Goal: Task Accomplishment & Management: Complete application form

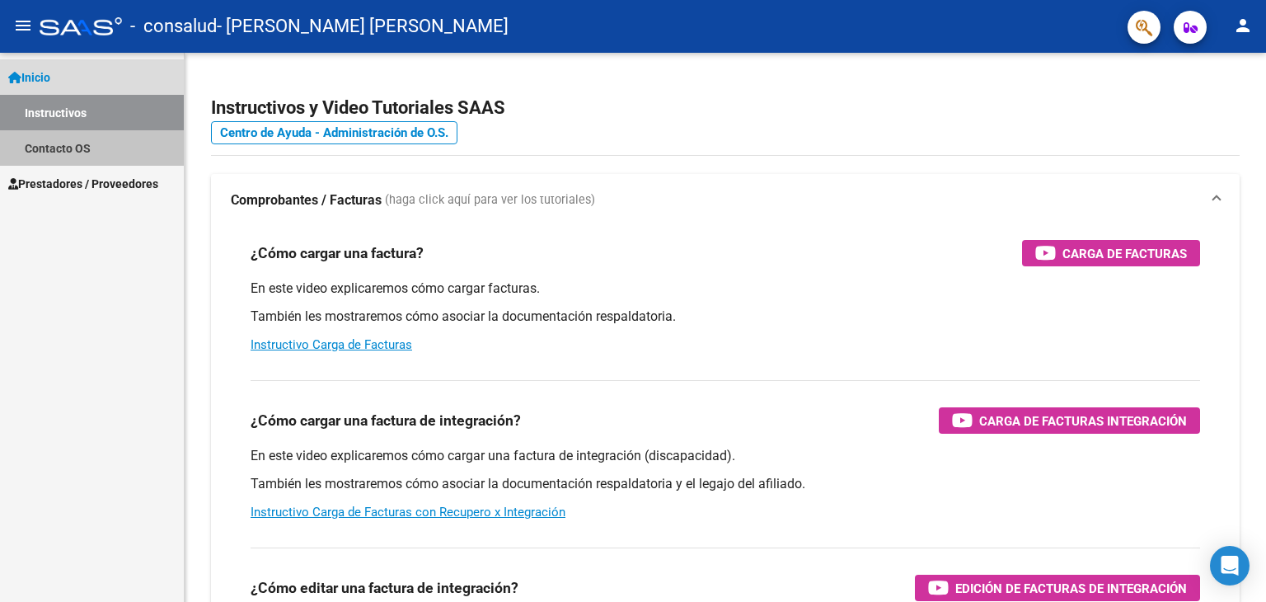
click at [110, 157] on link "Contacto OS" at bounding box center [92, 147] width 184 height 35
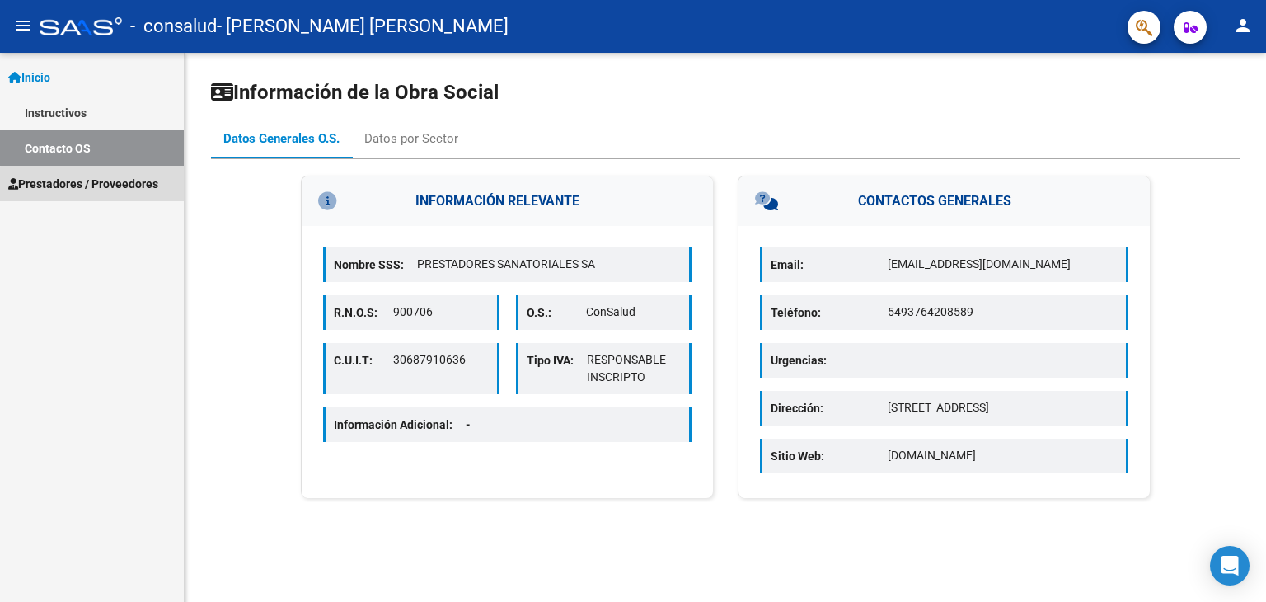
click at [102, 185] on span "Prestadores / Proveedores" at bounding box center [83, 184] width 150 height 18
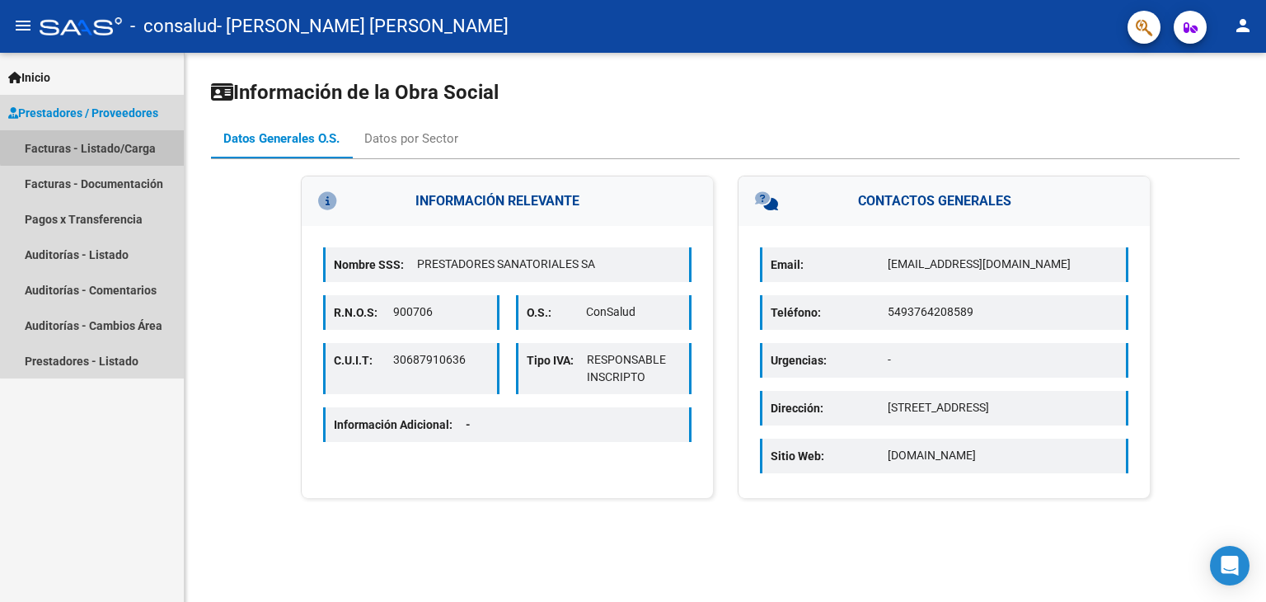
click at [132, 138] on link "Facturas - Listado/Carga" at bounding box center [92, 147] width 184 height 35
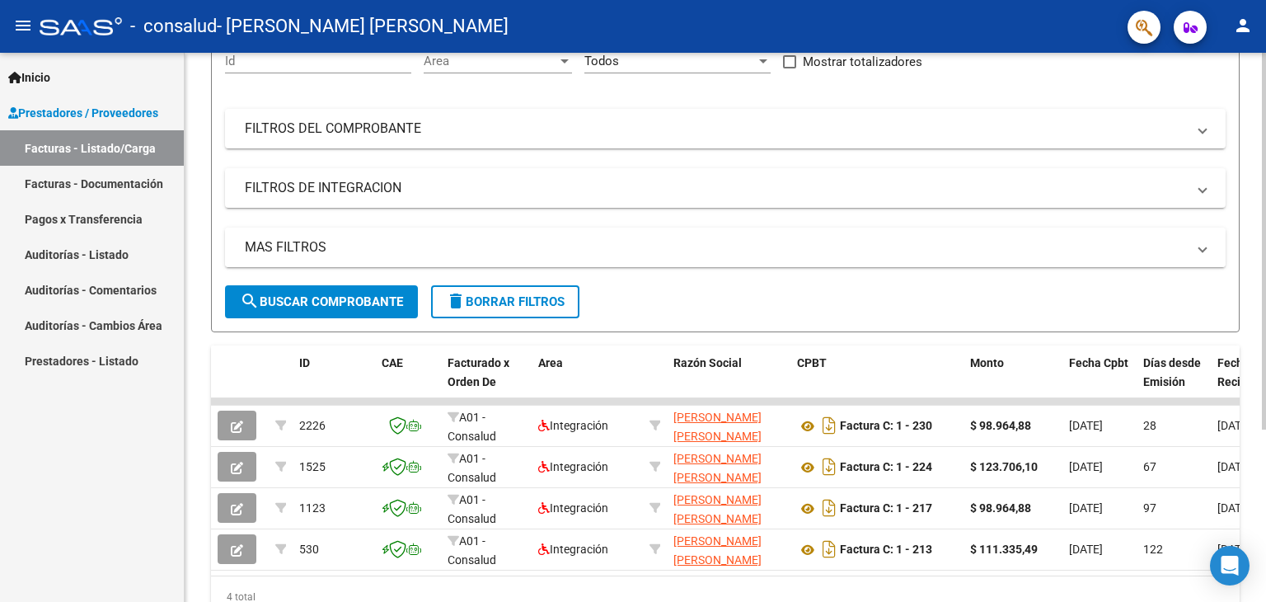
scroll to position [251, 0]
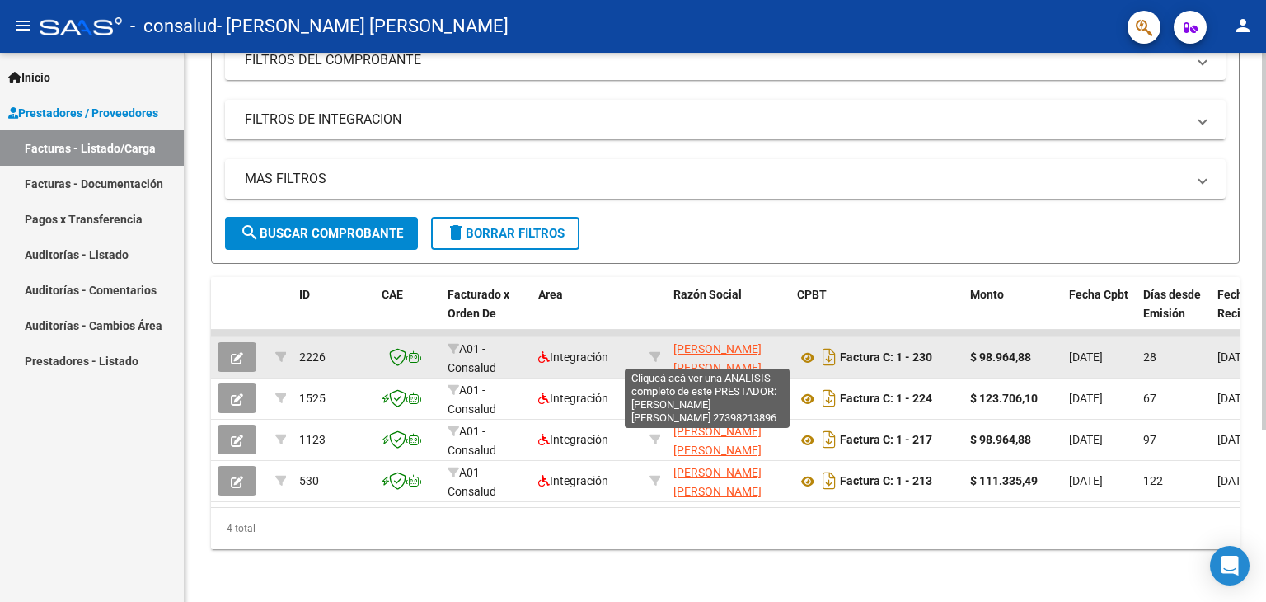
click at [709, 342] on span "[PERSON_NAME] [PERSON_NAME]" at bounding box center [717, 358] width 88 height 32
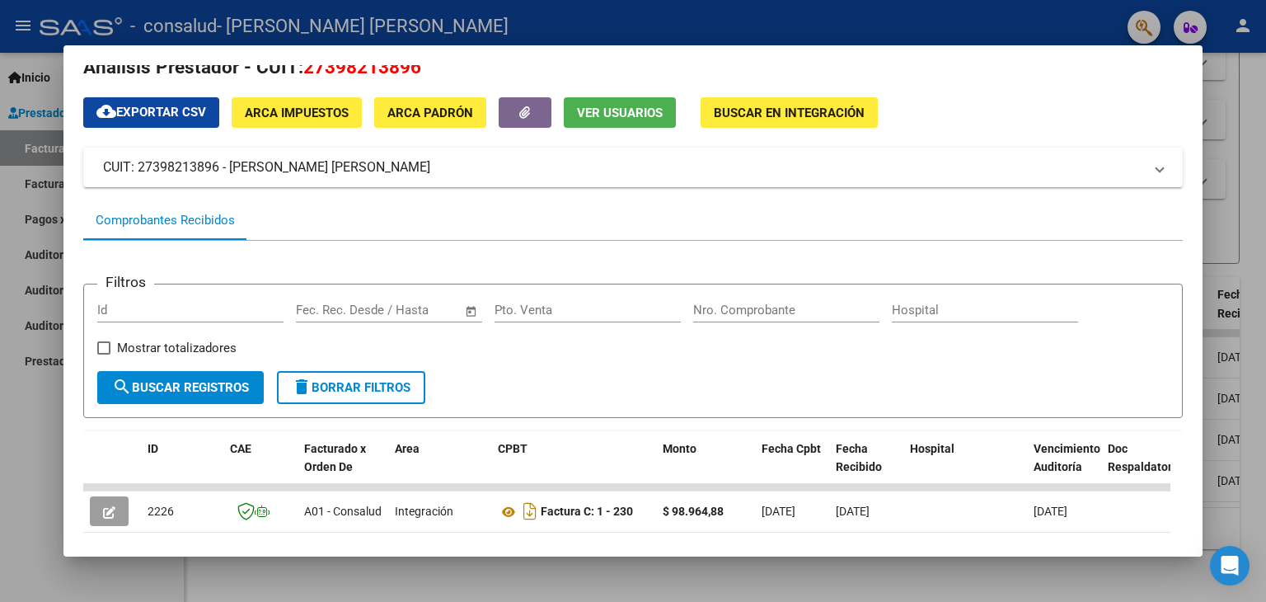
scroll to position [0, 0]
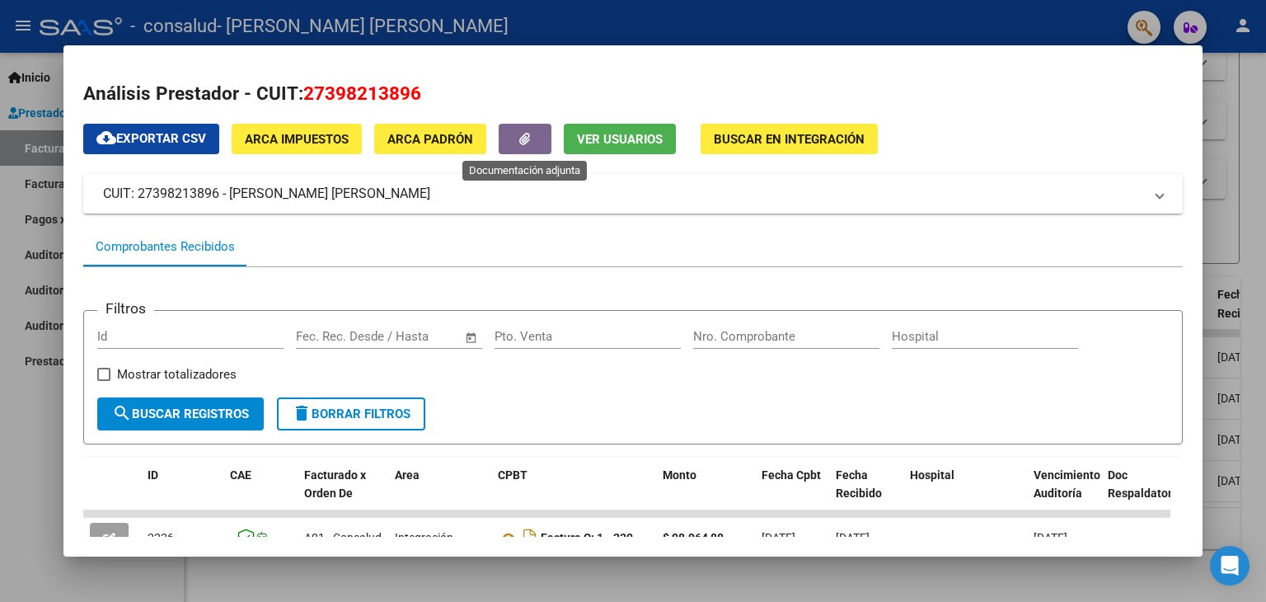
click at [546, 144] on button "button" at bounding box center [525, 139] width 53 height 30
click at [59, 435] on div at bounding box center [633, 301] width 1266 height 602
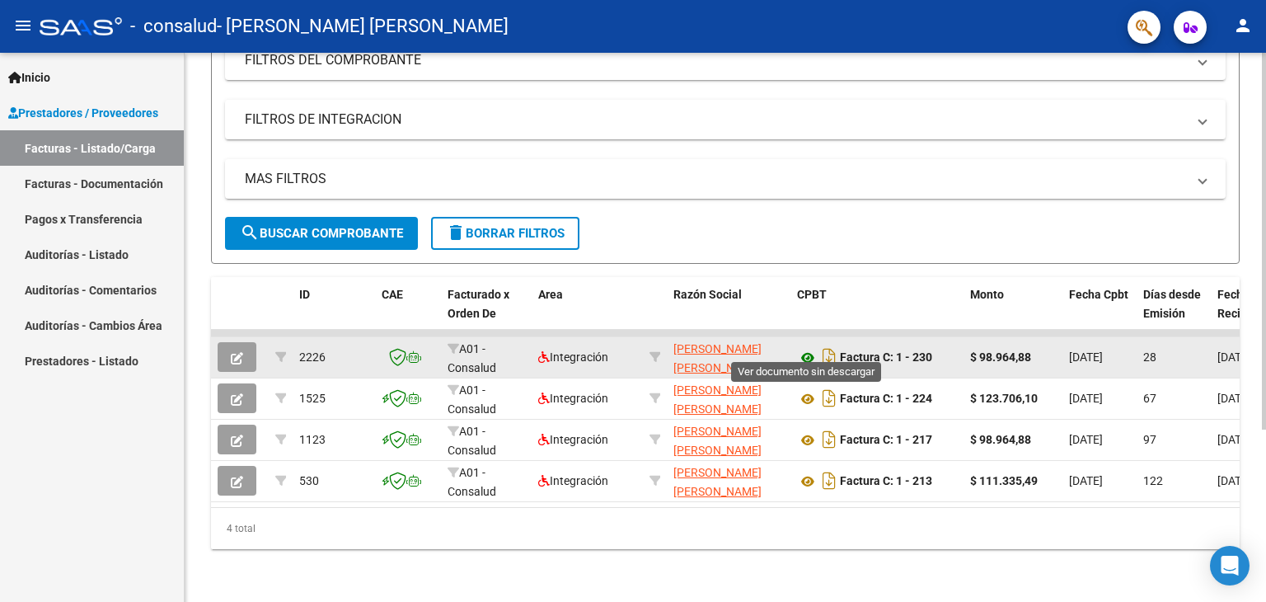
click at [808, 348] on icon at bounding box center [807, 358] width 21 height 20
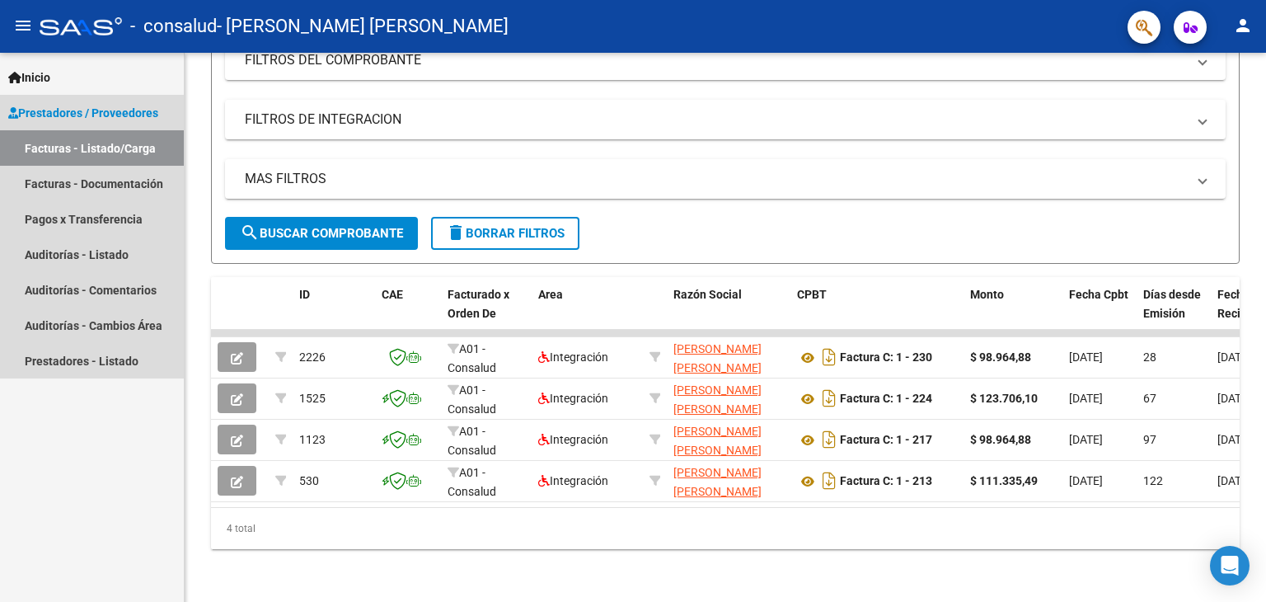
click at [59, 111] on span "Prestadores / Proveedores" at bounding box center [83, 113] width 150 height 18
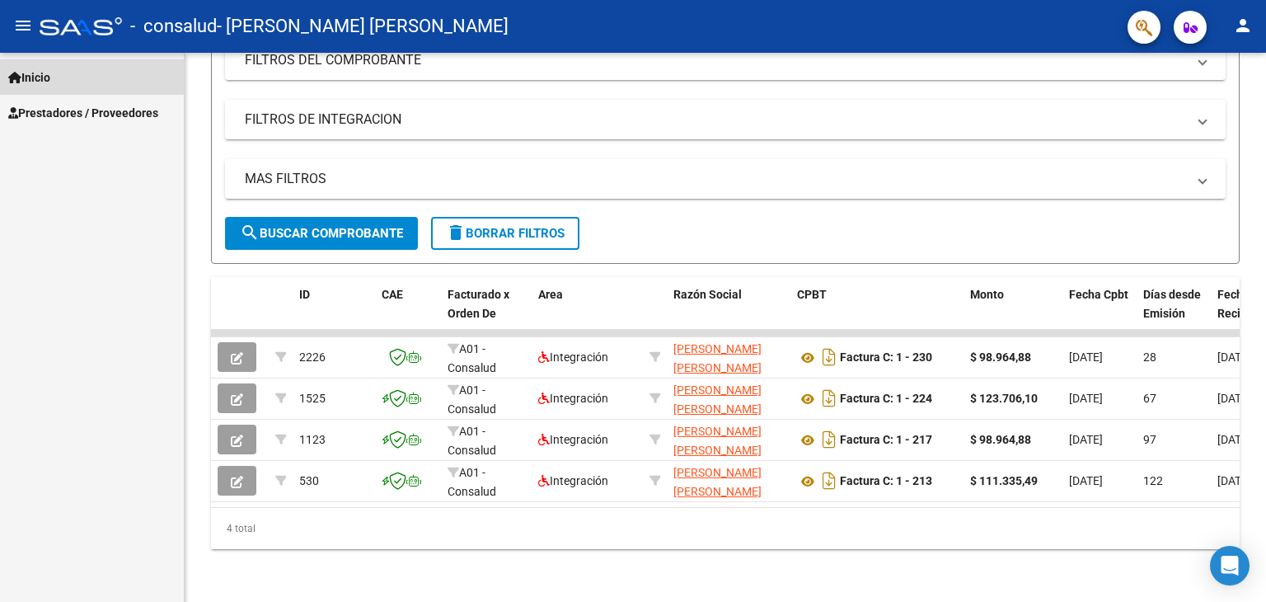
click at [50, 80] on span "Inicio" at bounding box center [29, 77] width 42 height 18
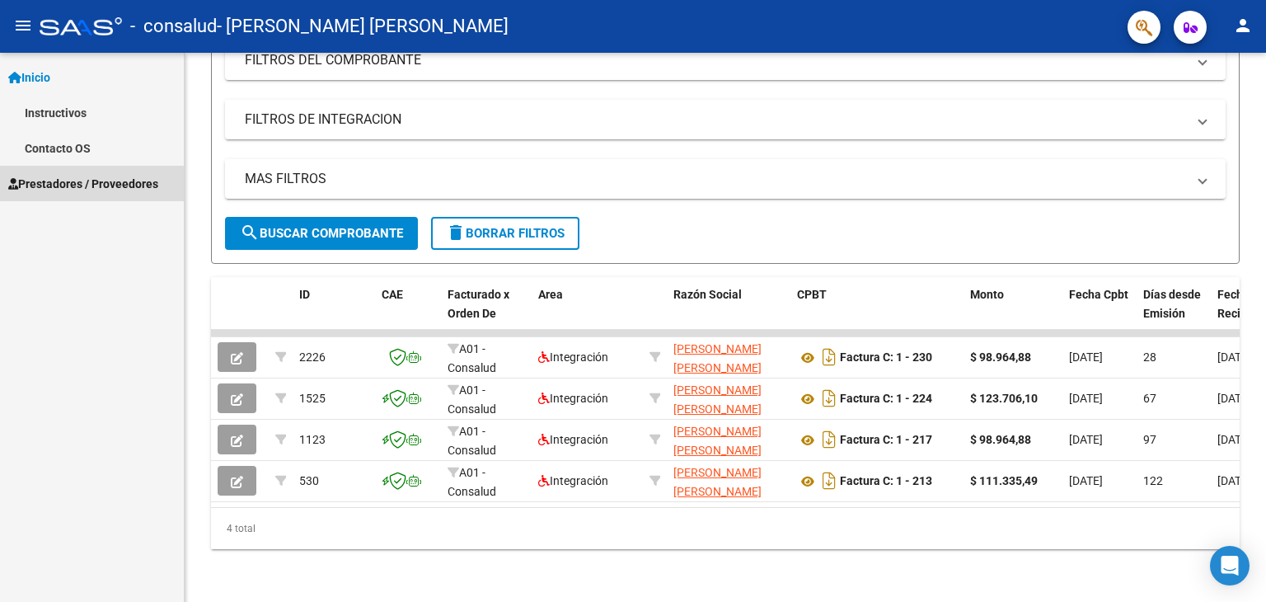
click at [76, 185] on span "Prestadores / Proveedores" at bounding box center [83, 184] width 150 height 18
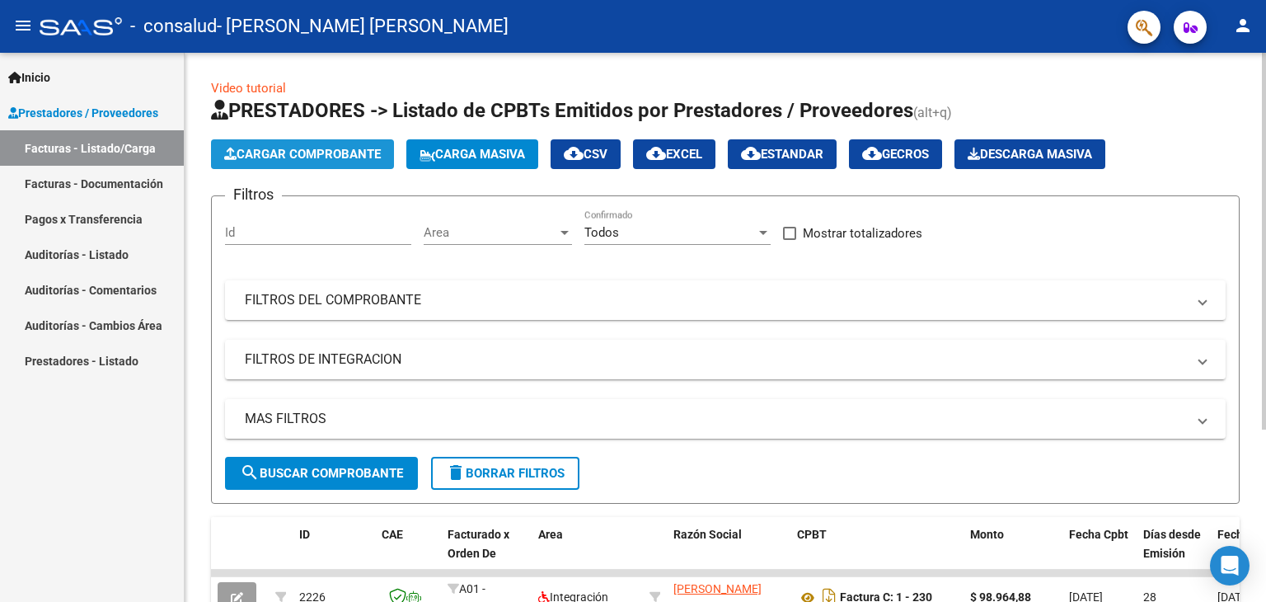
click at [375, 153] on span "Cargar Comprobante" at bounding box center [302, 154] width 157 height 15
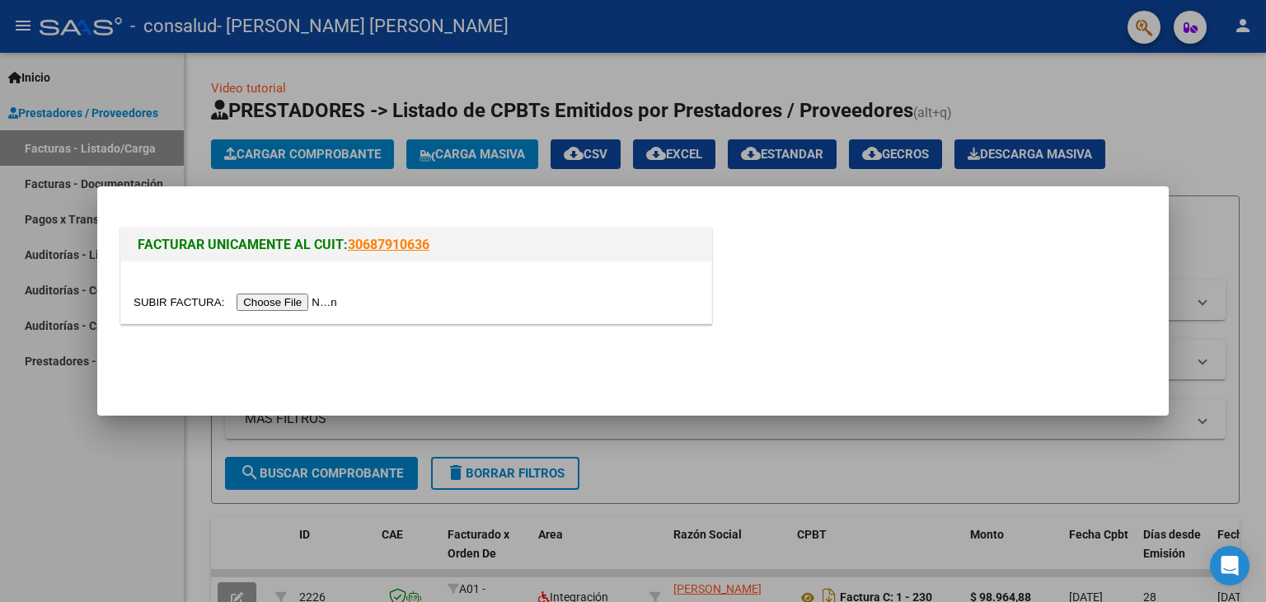
click at [327, 298] on input "file" at bounding box center [237, 301] width 208 height 17
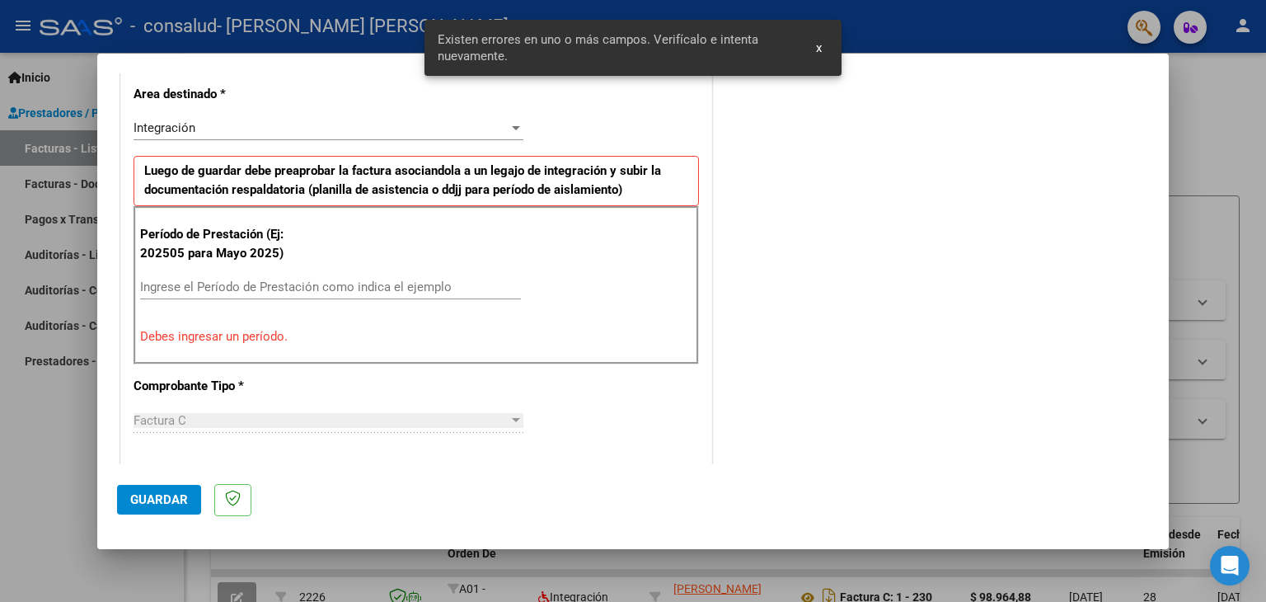
scroll to position [377, 0]
click at [199, 283] on input "Ingrese el Período de Prestación como indica el ejemplo" at bounding box center [330, 287] width 381 height 15
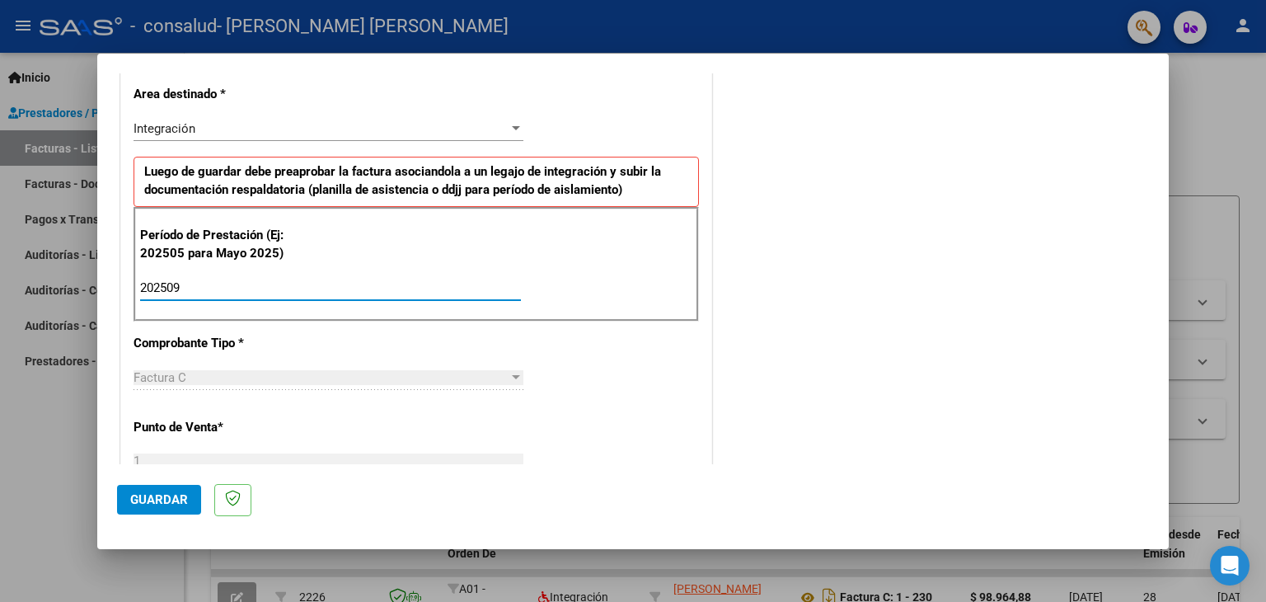
type input "202509"
click at [244, 371] on div "Factura C" at bounding box center [320, 377] width 375 height 15
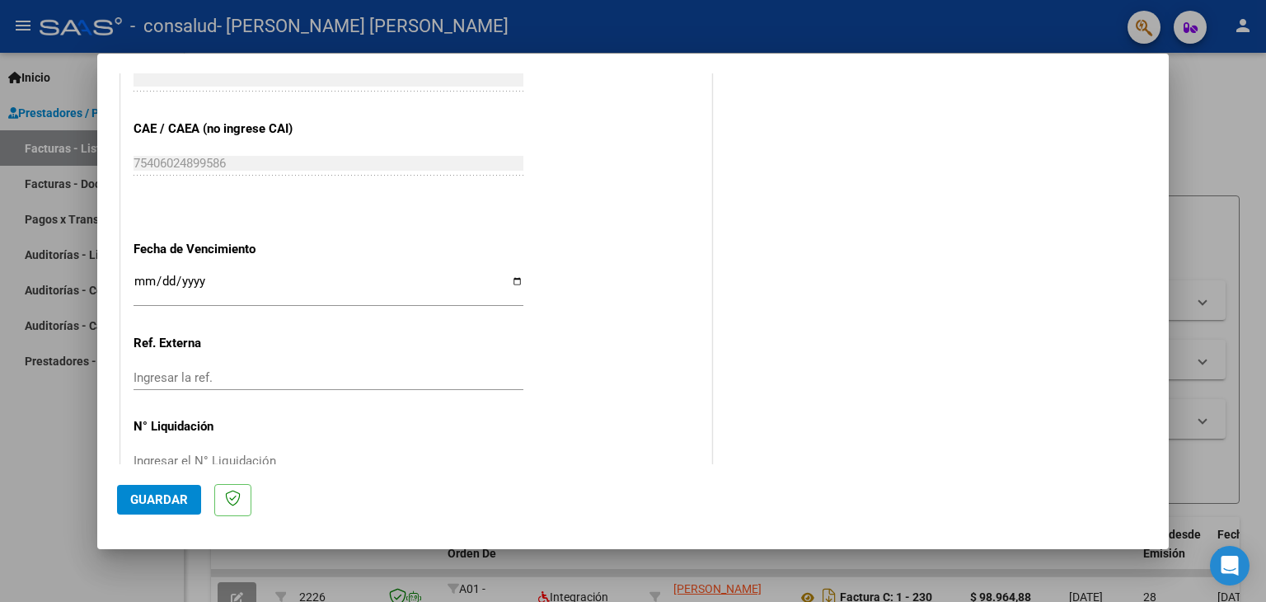
scroll to position [1025, 0]
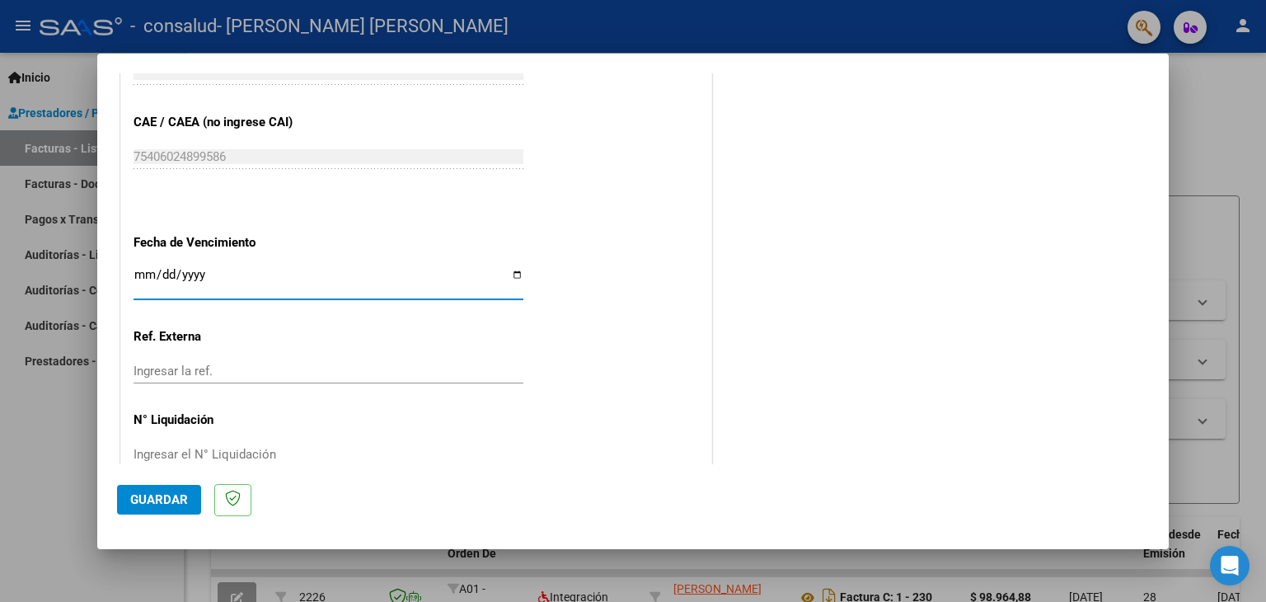
click at [509, 274] on input "Ingresar la fecha" at bounding box center [328, 281] width 390 height 26
type input "[DATE]"
click at [211, 368] on input "Ingresar la ref." at bounding box center [328, 370] width 390 height 15
click at [244, 447] on input "Ingresar el N° Liquidación" at bounding box center [328, 454] width 390 height 15
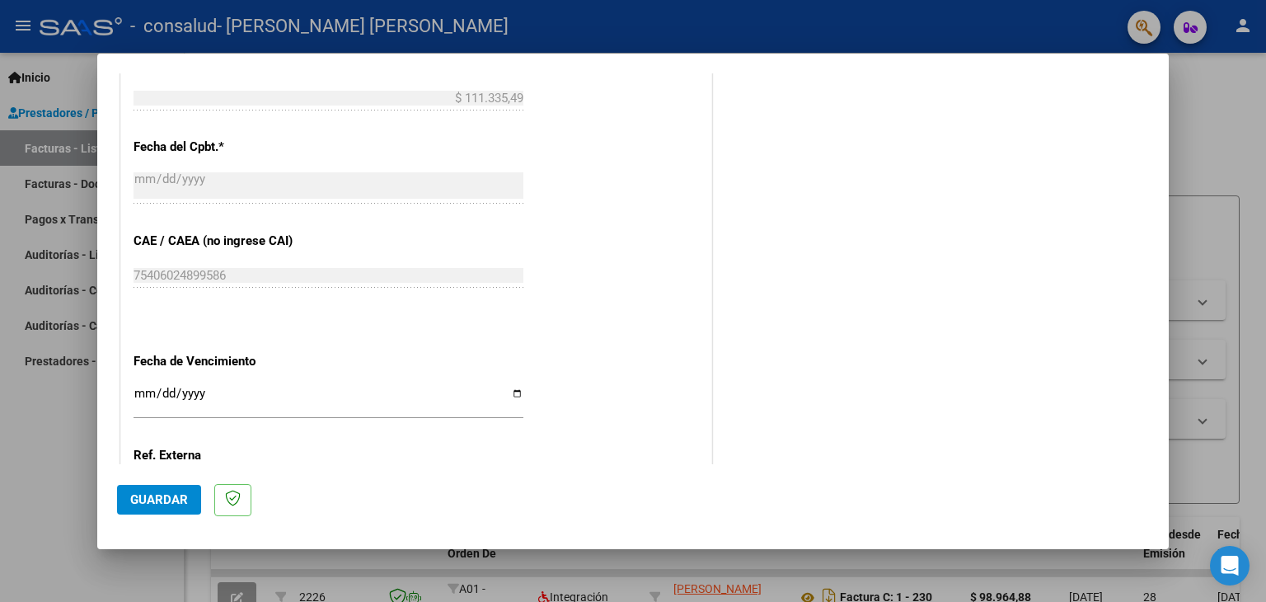
scroll to position [927, 0]
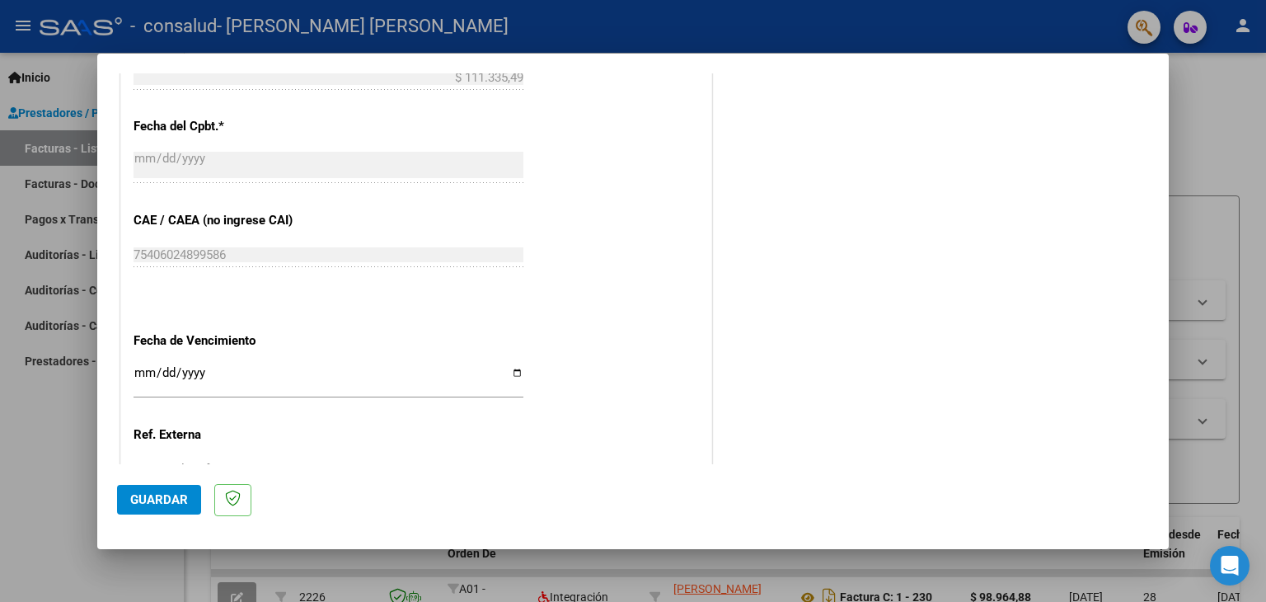
click at [176, 499] on span "Guardar" at bounding box center [159, 499] width 58 height 15
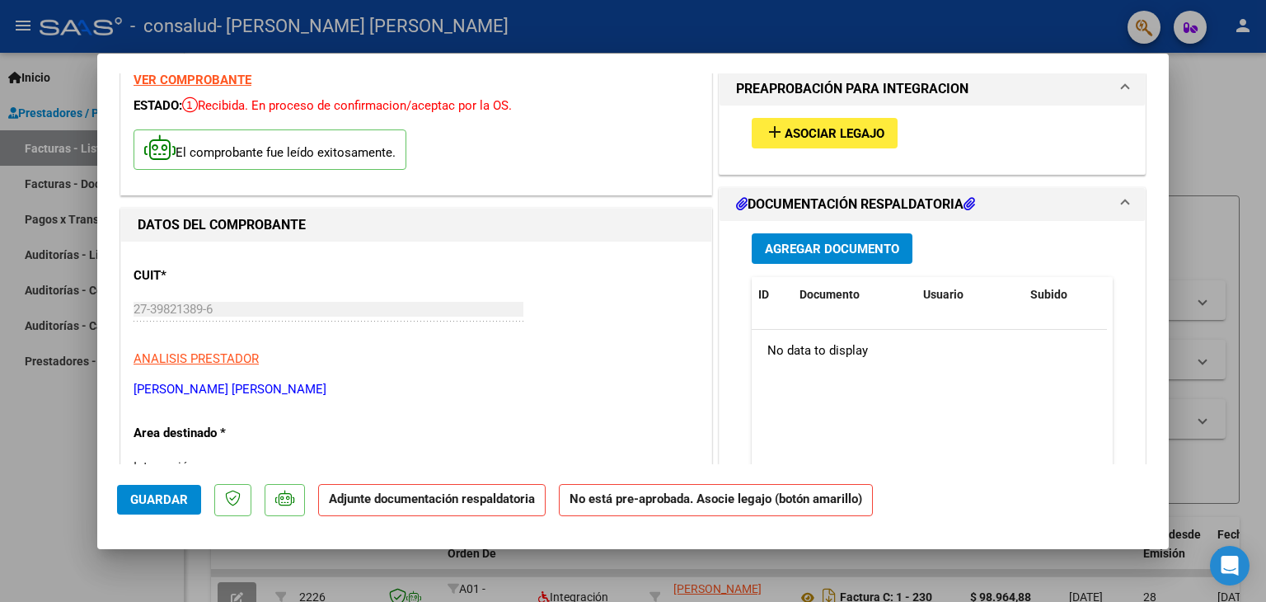
scroll to position [49, 0]
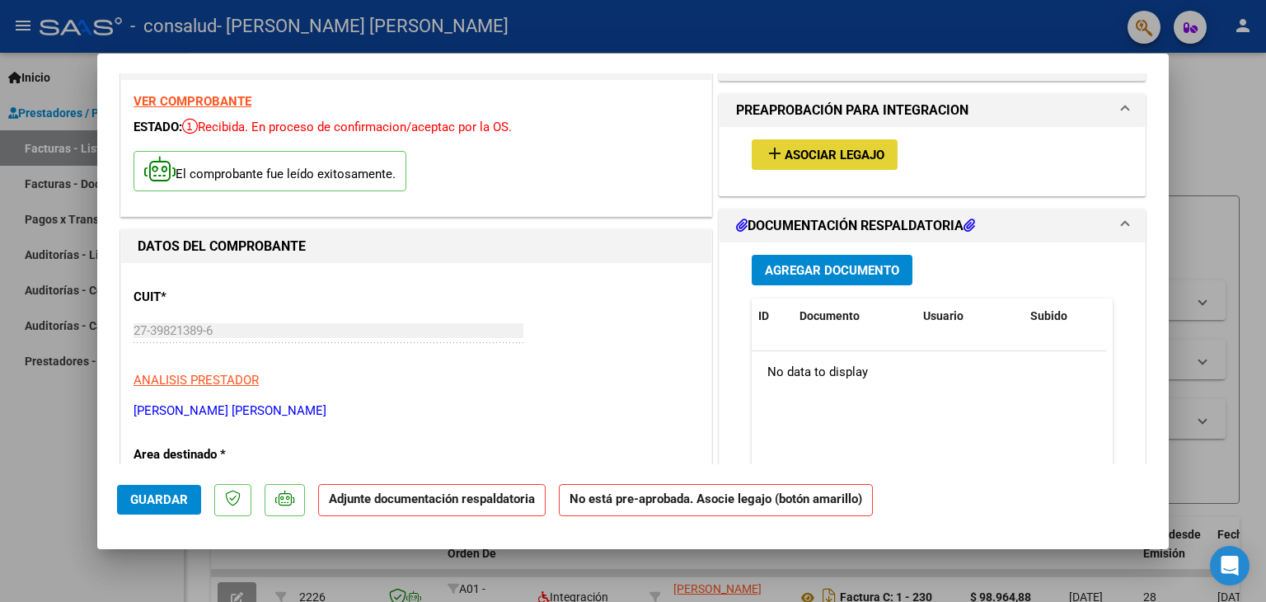
click at [784, 150] on span "Asociar Legajo" at bounding box center [834, 155] width 100 height 15
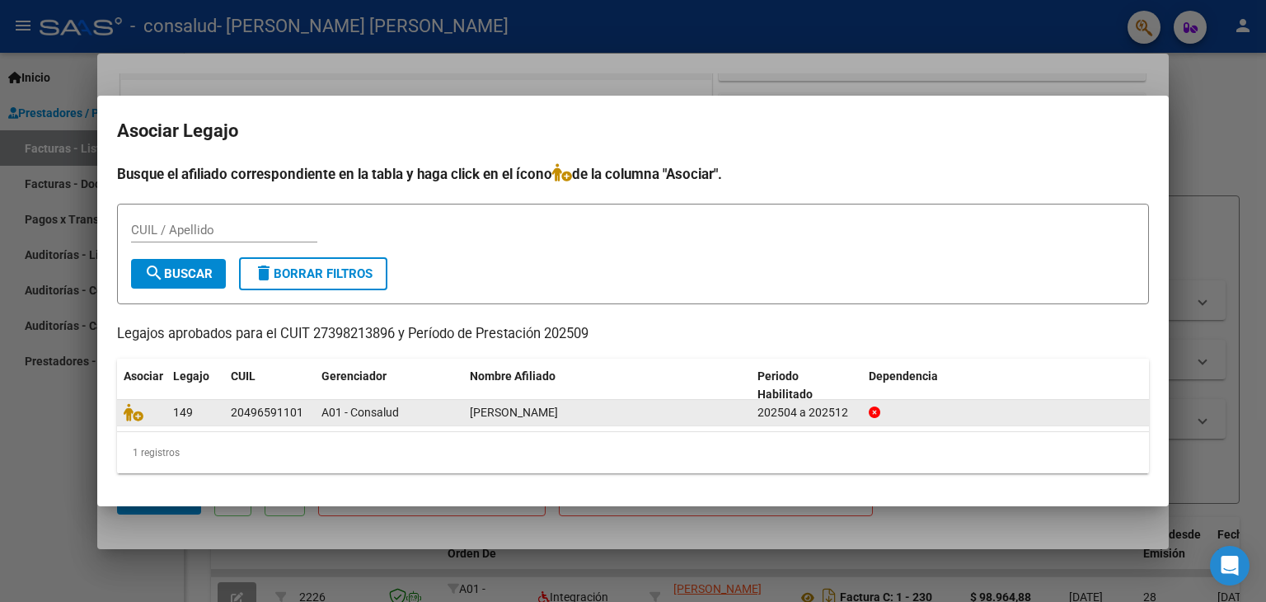
click at [266, 420] on div "20496591101" at bounding box center [267, 412] width 73 height 19
click at [239, 414] on div "20496591101" at bounding box center [267, 412] width 73 height 19
click at [340, 409] on span "A01 - Consalud" at bounding box center [359, 411] width 77 height 13
click at [481, 419] on div "[PERSON_NAME]" at bounding box center [607, 412] width 274 height 19
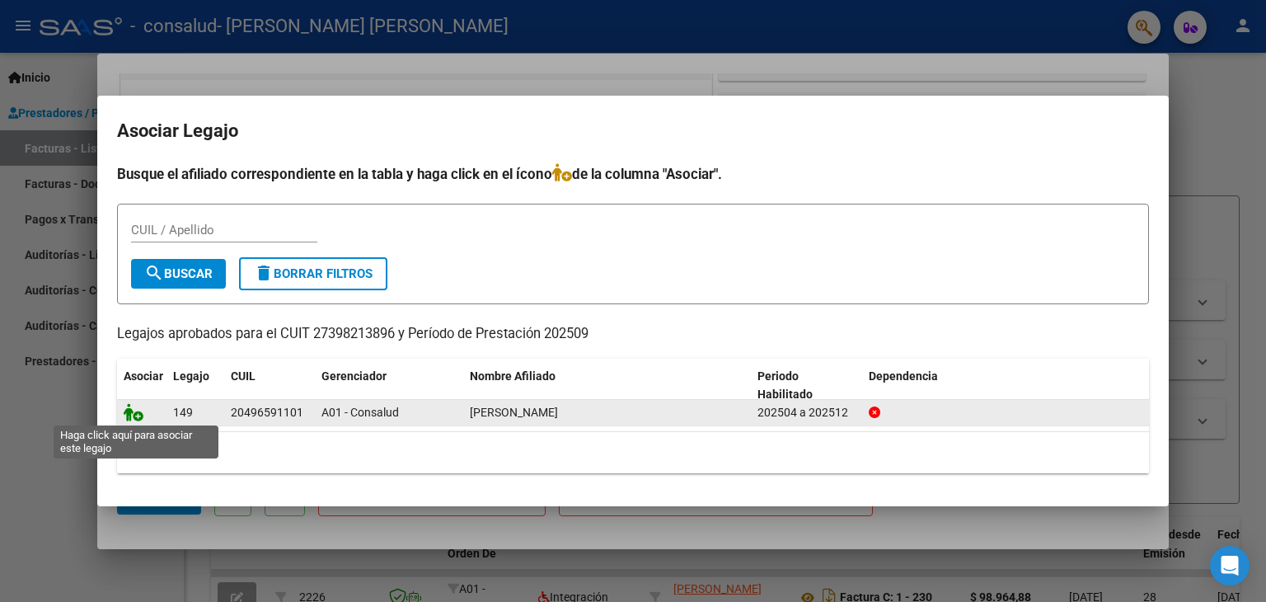
click at [132, 415] on icon at bounding box center [134, 412] width 20 height 18
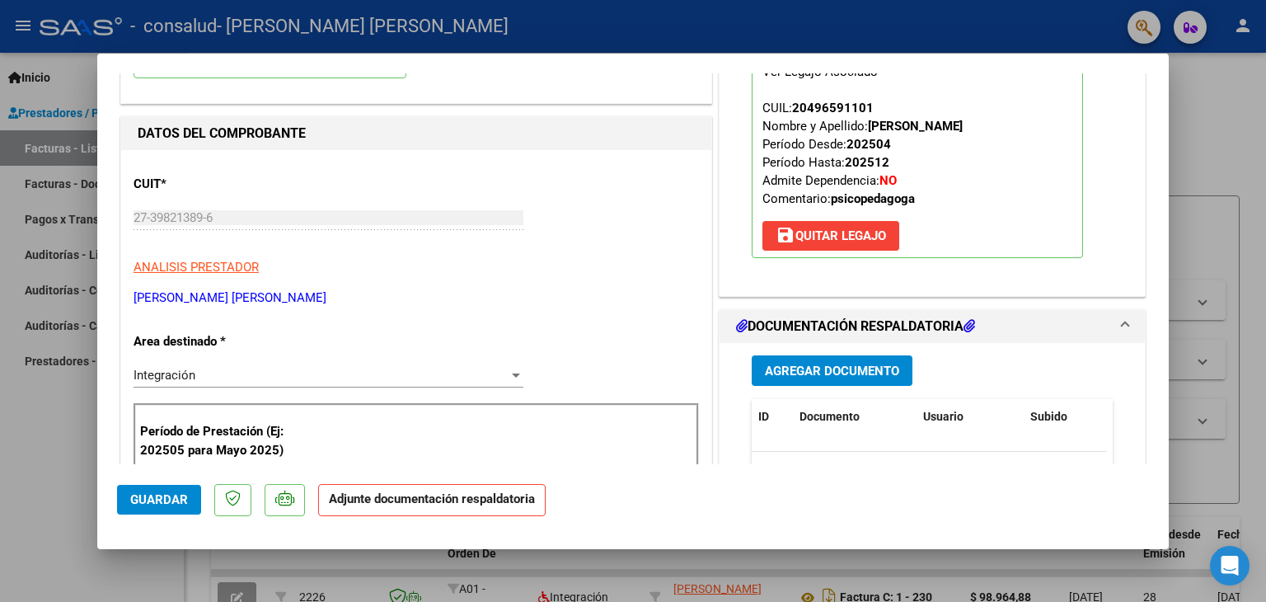
scroll to position [168, 0]
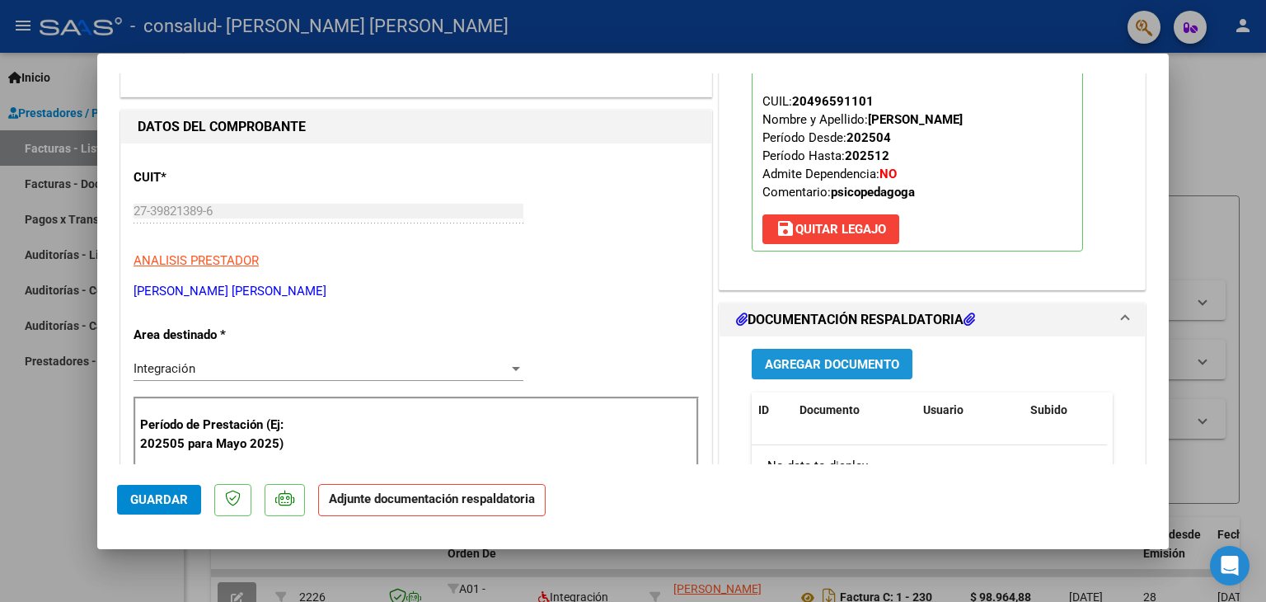
click at [798, 357] on span "Agregar Documento" at bounding box center [832, 364] width 134 height 15
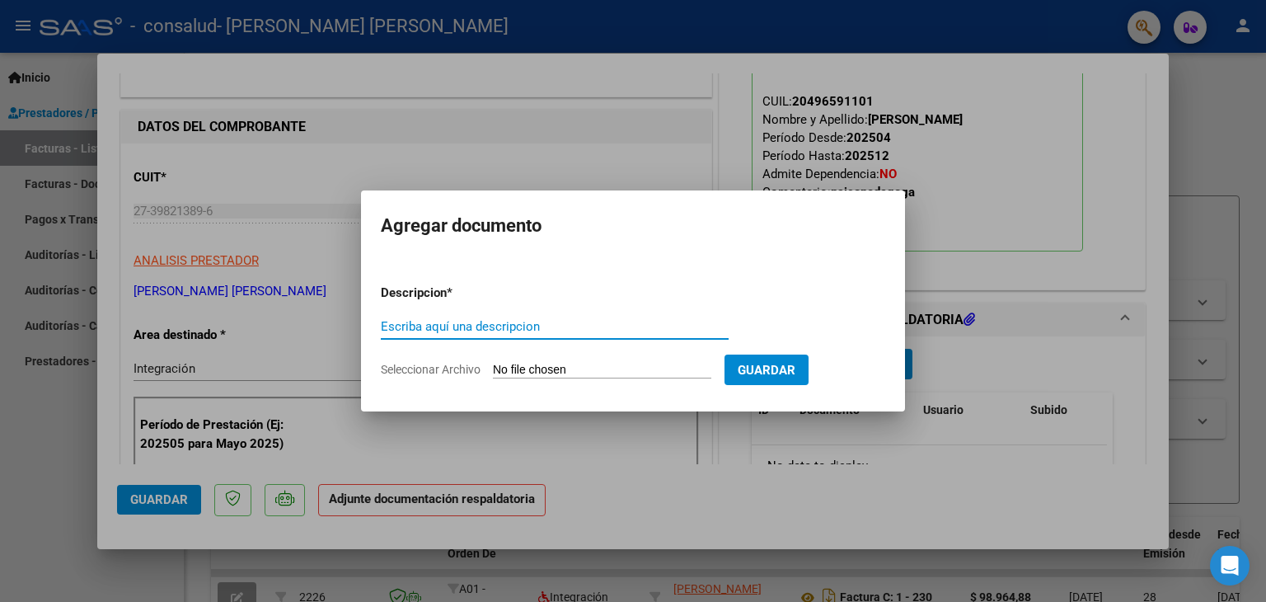
click at [628, 362] on app-file-uploader "Seleccionar Archivo" at bounding box center [553, 369] width 344 height 15
click at [458, 369] on span "Seleccionar Archivo" at bounding box center [431, 369] width 100 height 13
click at [493, 369] on input "Seleccionar Archivo" at bounding box center [602, 371] width 218 height 16
type input "C:\fakepath\[PERSON_NAME].pdf"
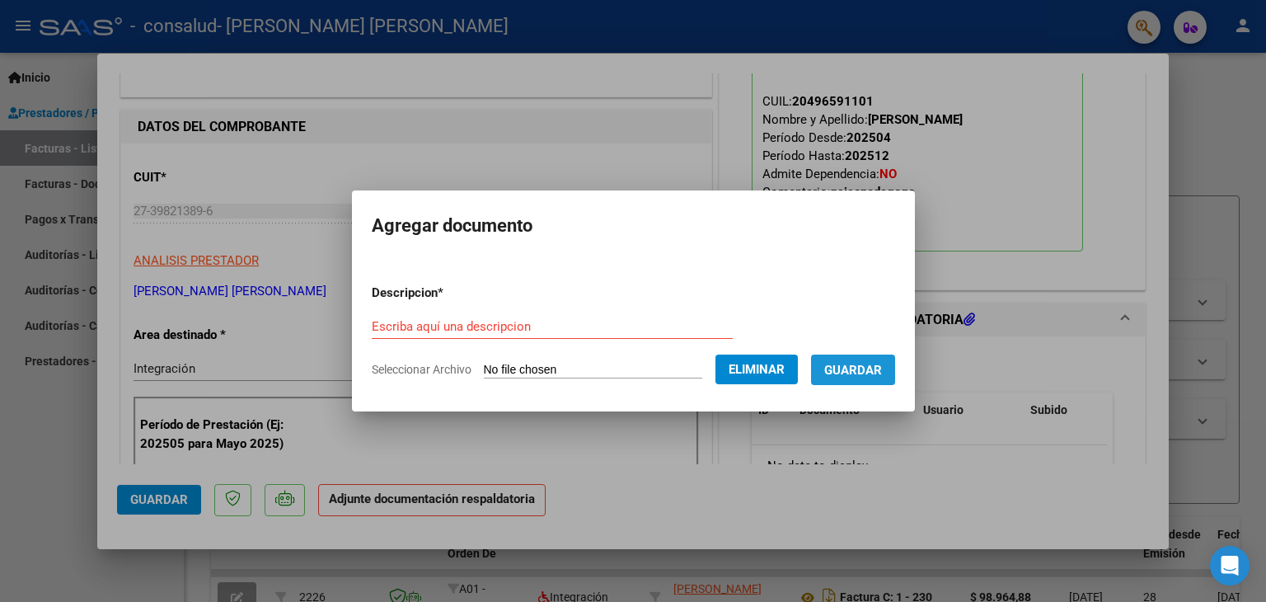
click at [881, 363] on span "Guardar" at bounding box center [853, 370] width 58 height 15
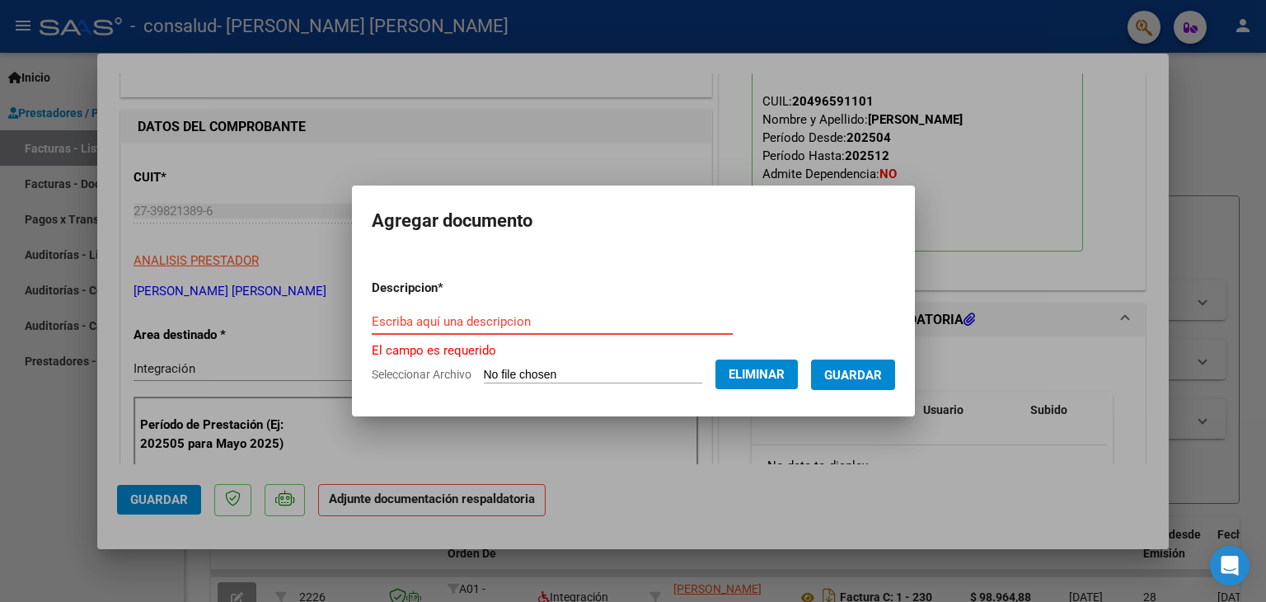
click at [457, 314] on input "Escriba aquí una descripcion" at bounding box center [552, 321] width 361 height 15
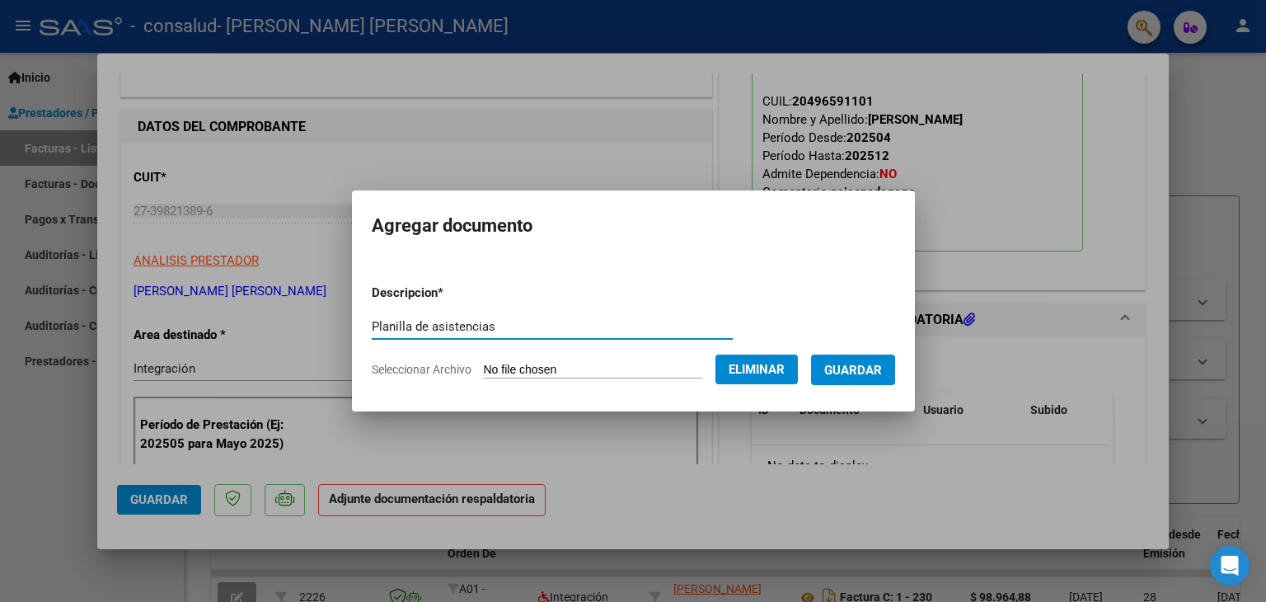
type input "Planilla de asistencias"
click at [865, 377] on span "Guardar" at bounding box center [853, 370] width 58 height 15
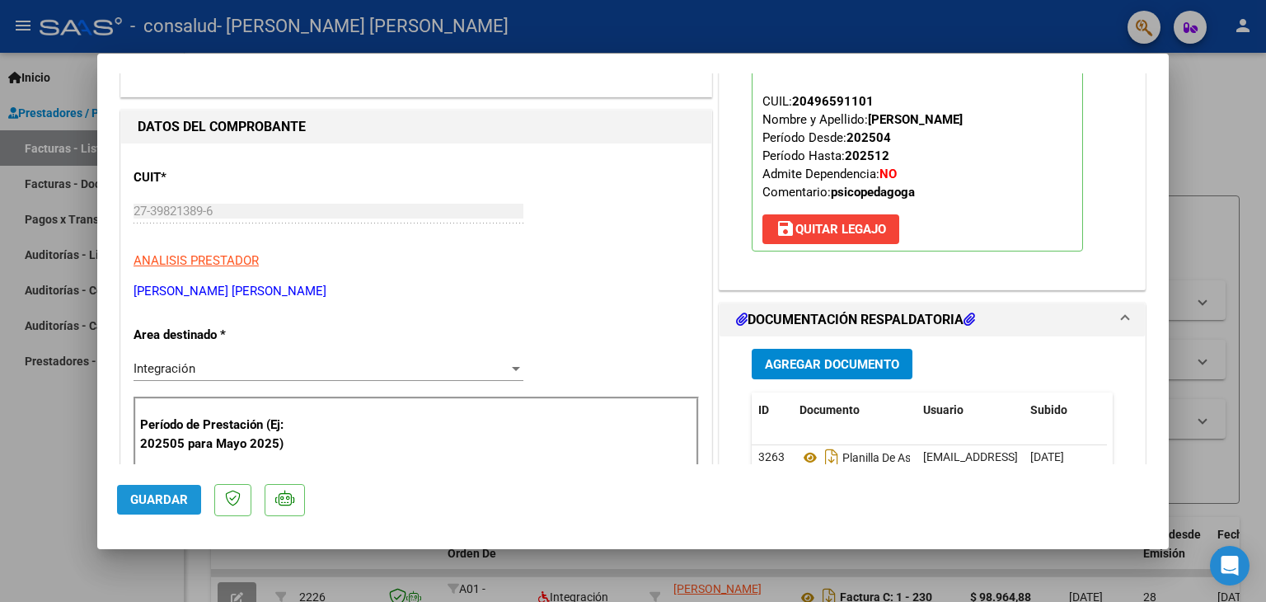
click at [171, 499] on span "Guardar" at bounding box center [159, 499] width 58 height 15
click at [176, 498] on span "Guardar" at bounding box center [159, 499] width 58 height 15
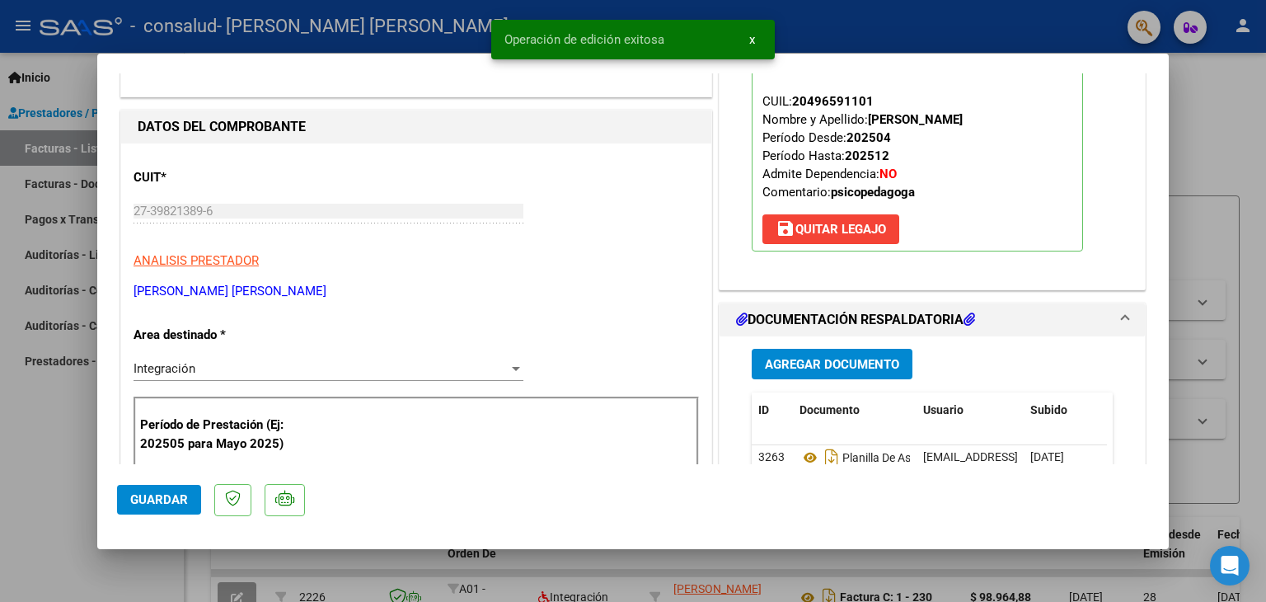
click at [1186, 489] on div at bounding box center [633, 301] width 1266 height 602
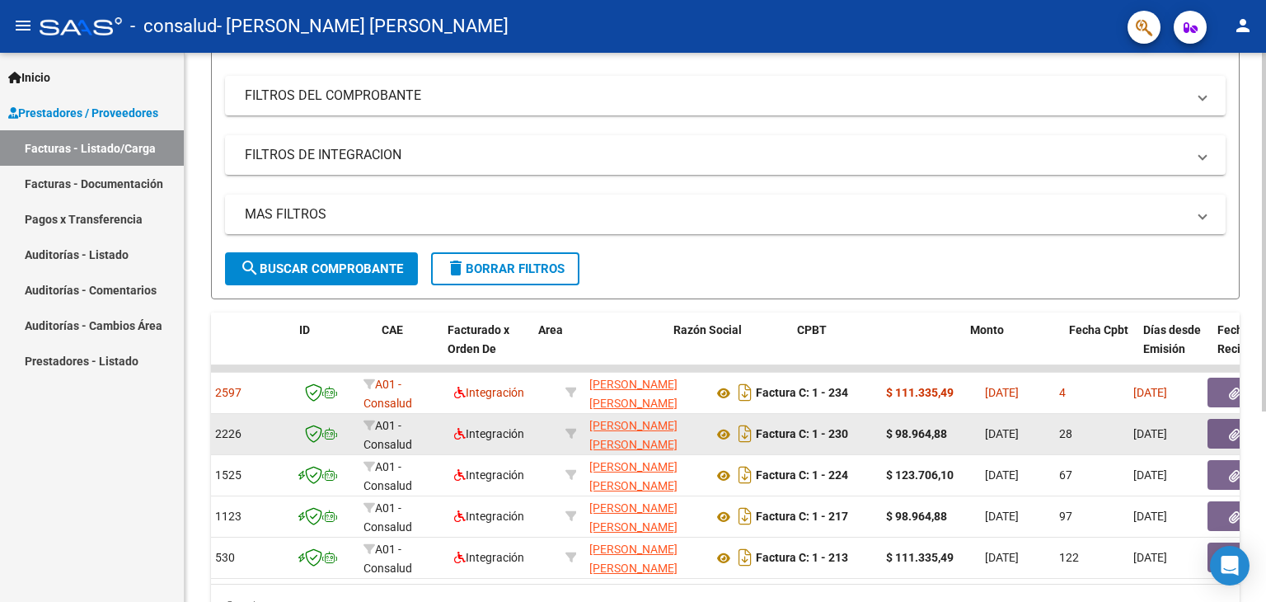
scroll to position [0, 0]
